Goal: Find specific page/section

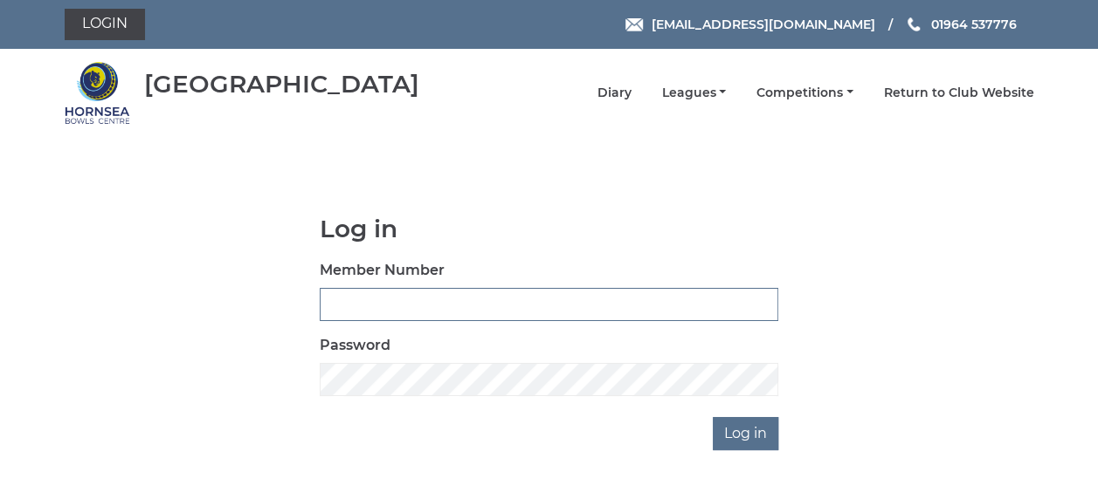
click at [341, 299] on input "Member Number" at bounding box center [549, 304] width 458 height 33
type input "0358"
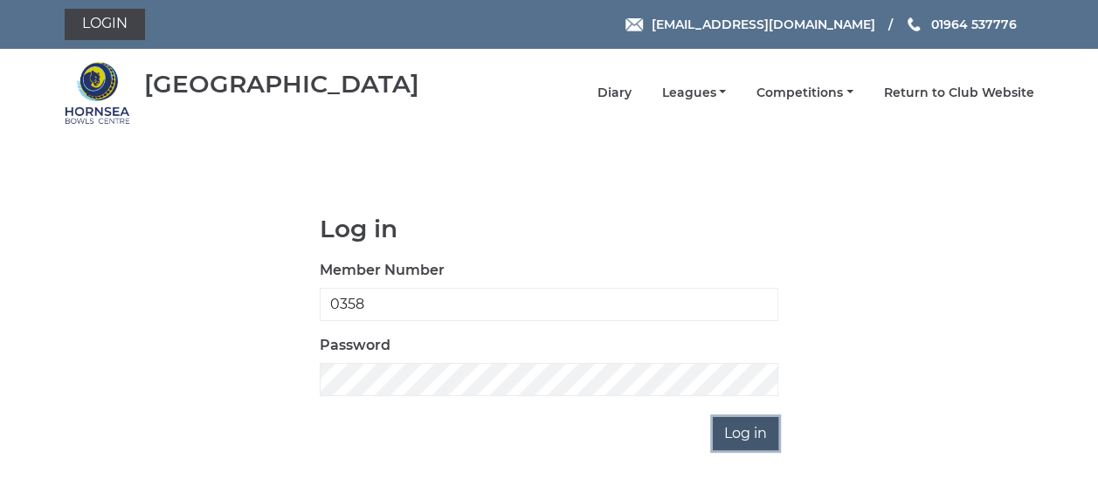
click at [739, 433] on input "Log in" at bounding box center [744, 433] width 65 height 33
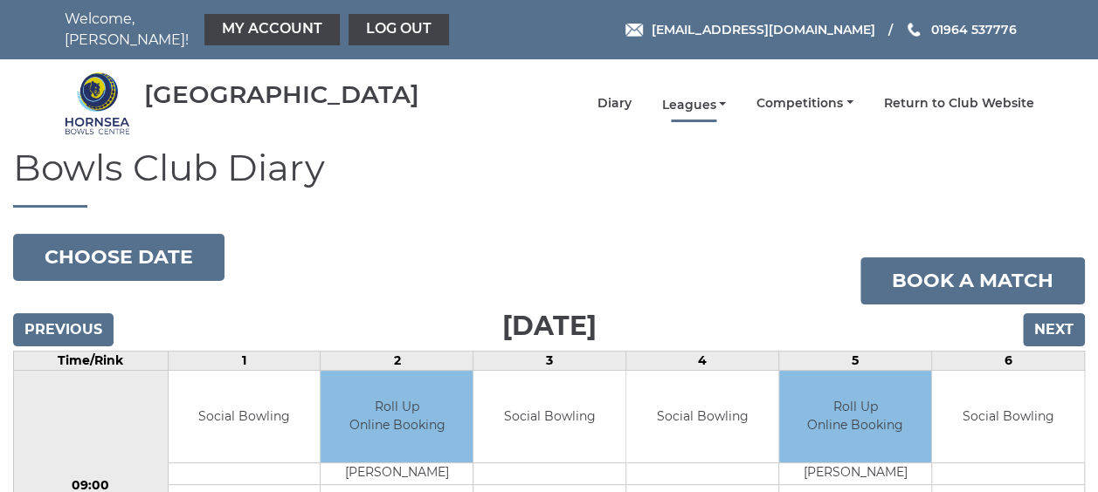
click at [694, 97] on link "Leagues" at bounding box center [693, 105] width 65 height 17
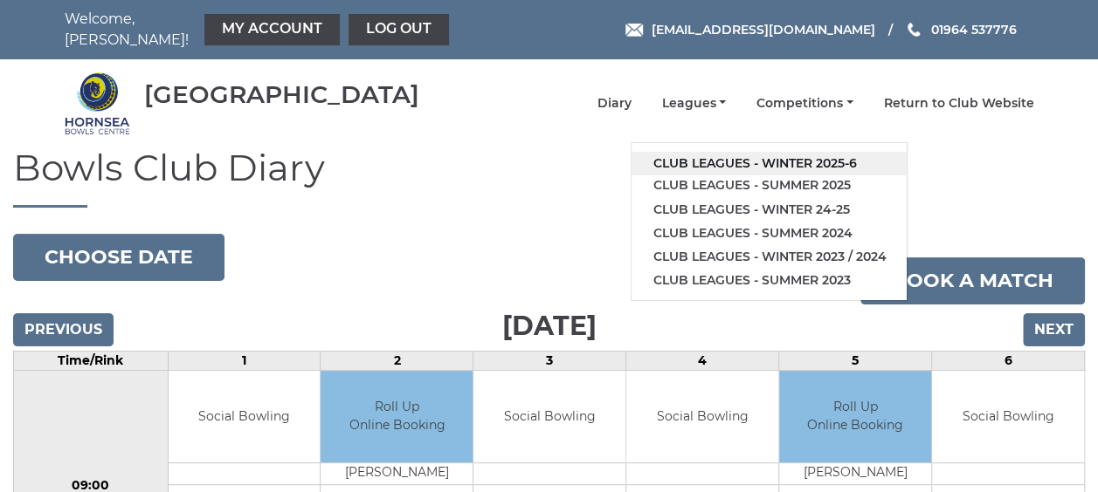
click at [686, 154] on link "Club leagues - Winter 2025-6" at bounding box center [768, 164] width 275 height 24
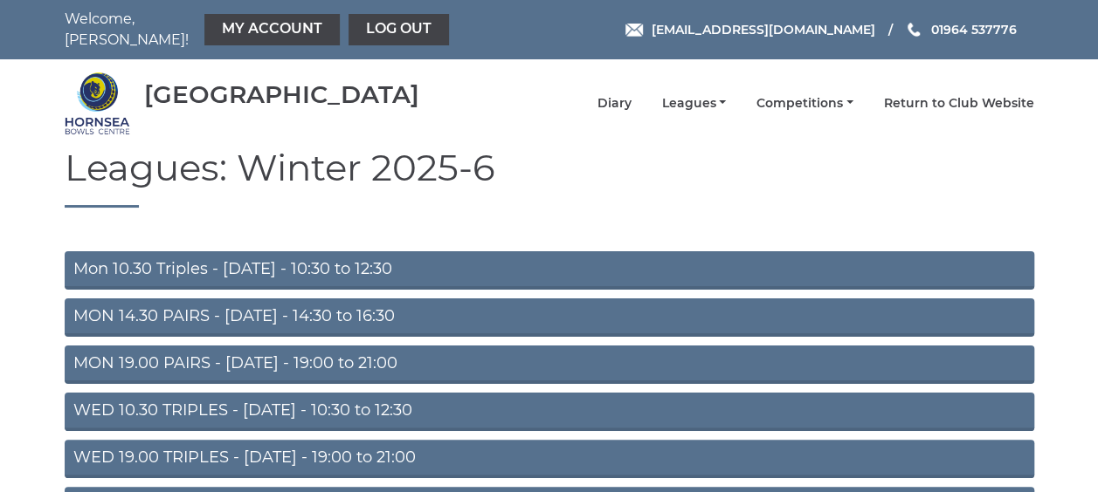
click at [307, 360] on link "MON 19.00 PAIRS - Monday - 19:00 to 21:00" at bounding box center [549, 365] width 969 height 38
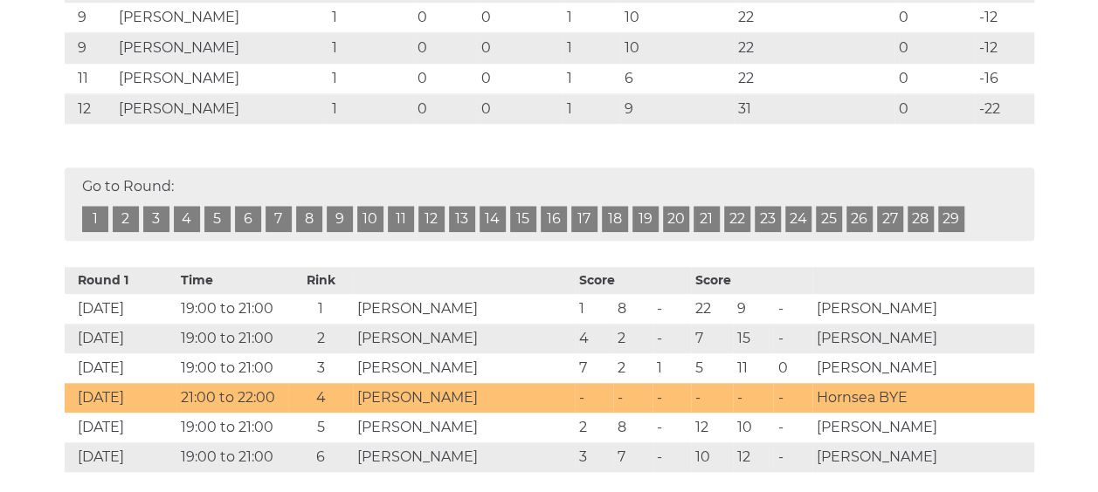
scroll to position [629, 0]
